Goal: Information Seeking & Learning: Learn about a topic

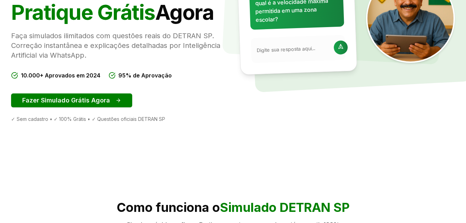
scroll to position [125, 0]
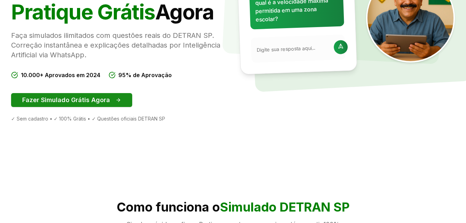
click at [118, 95] on button "Fazer Simulado Grátis Agora" at bounding box center [71, 100] width 121 height 14
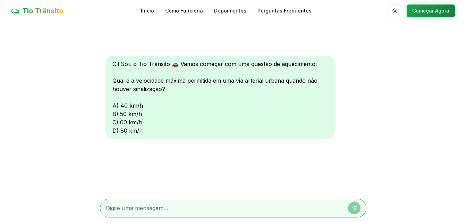
click at [138, 206] on textarea at bounding box center [223, 208] width 235 height 8
click at [113, 121] on div "Oi! Sou o Tio Trânsito 🚗 Vamos começar com uma questão de aquecimento: Qual é a…" at bounding box center [221, 97] width 230 height 83
click at [134, 206] on textarea at bounding box center [223, 208] width 235 height 8
type textarea "60"
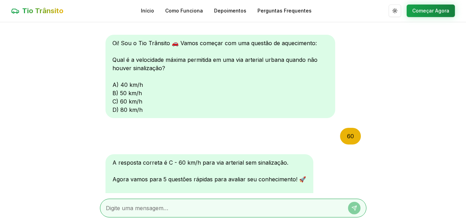
scroll to position [97, 0]
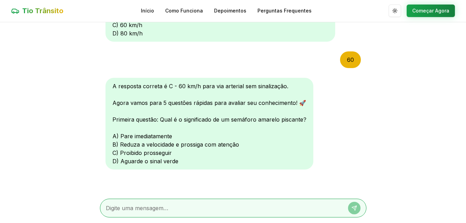
type textarea "b"
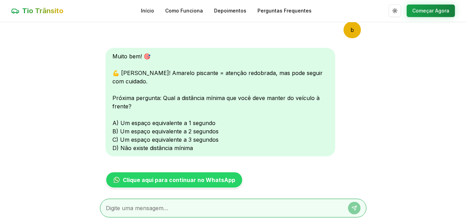
scroll to position [255, 0]
type textarea "c"
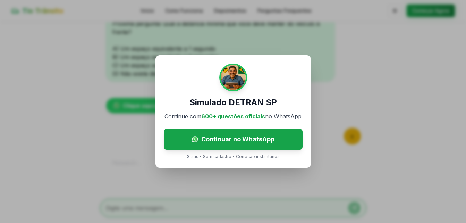
scroll to position [422, 0]
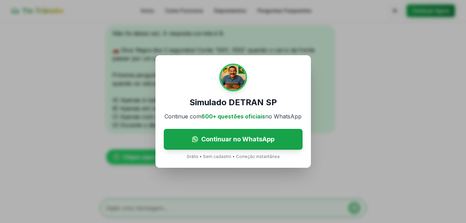
click at [311, 112] on div "Simulado DETRAN SP Continue com 600+ questões oficiais no WhatsApp Continuar no…" at bounding box center [233, 111] width 466 height 223
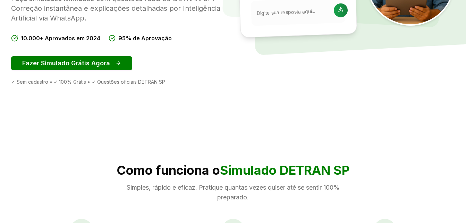
scroll to position [158, 0]
